Goal: Check status: Check status

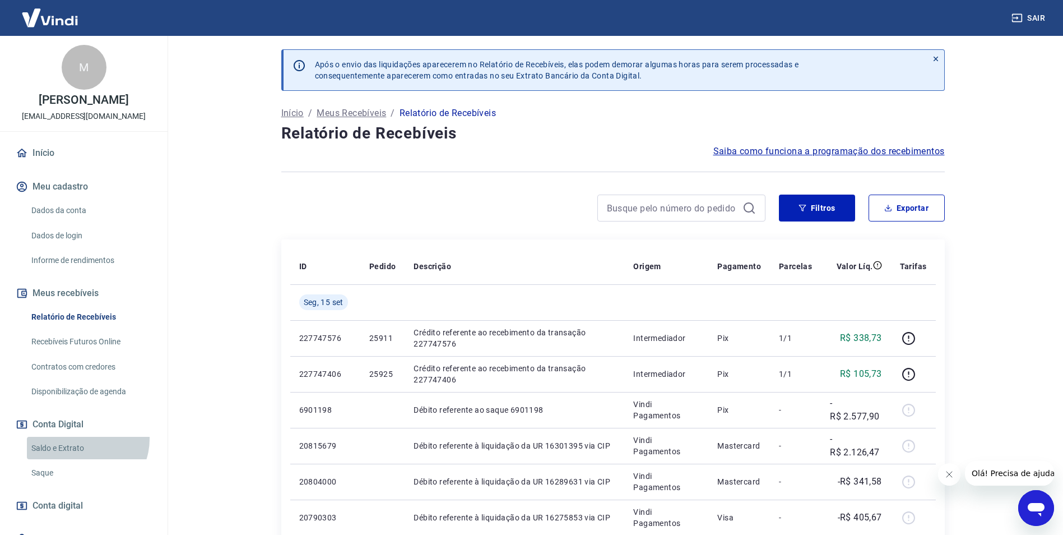
click at [83, 439] on link "Saldo e Extrato" at bounding box center [90, 448] width 127 height 23
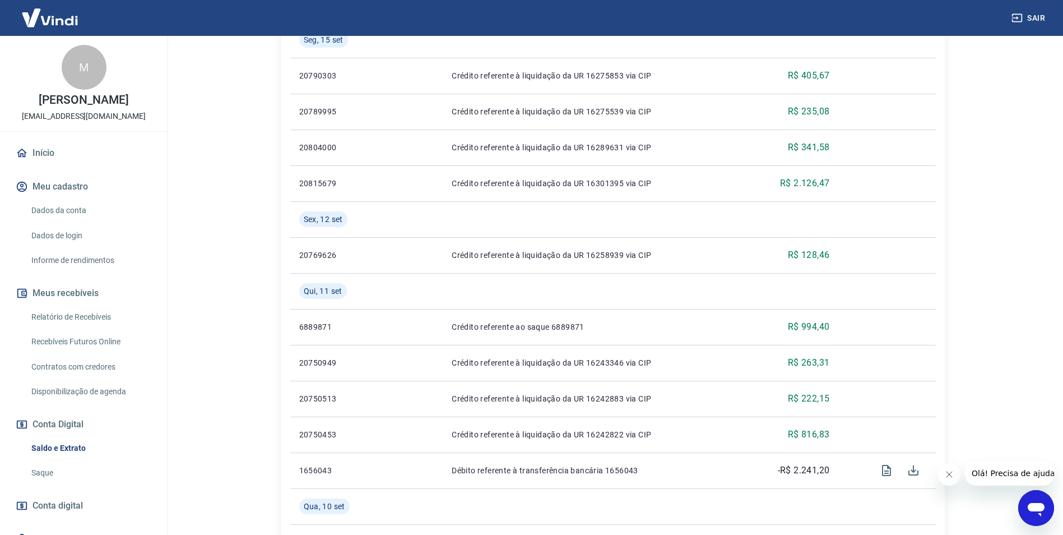
scroll to position [168, 0]
